Goal: Navigation & Orientation: Find specific page/section

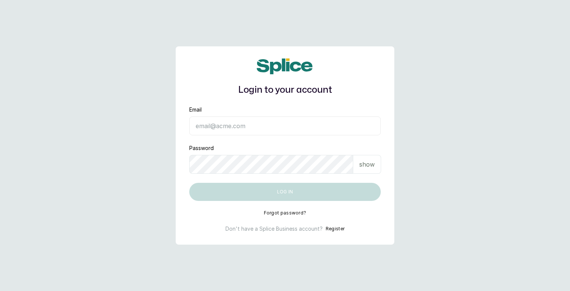
click at [255, 128] on input "Email" at bounding box center [284, 125] width 191 height 19
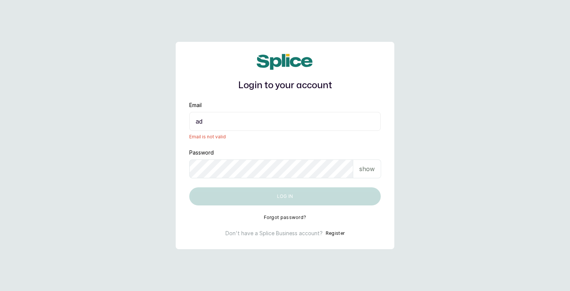
type input "a"
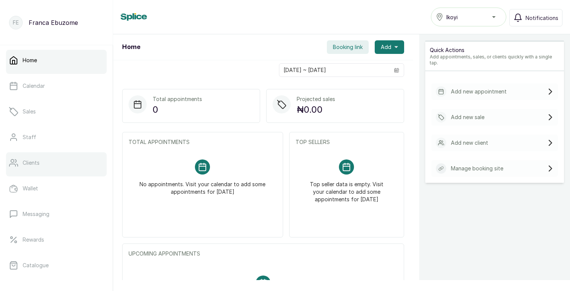
click at [31, 160] on p "Clients" at bounding box center [31, 163] width 17 height 8
